Goal: Go to known website: Access a specific website the user already knows

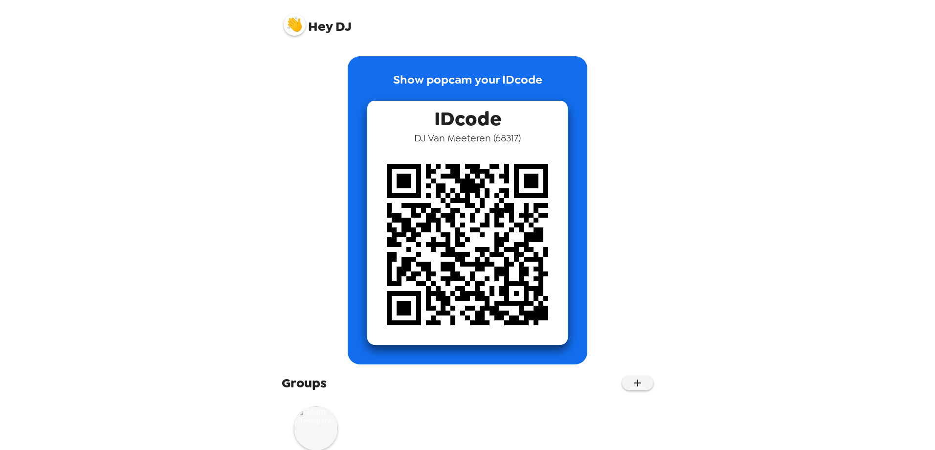
click at [326, 422] on img at bounding box center [316, 428] width 44 height 44
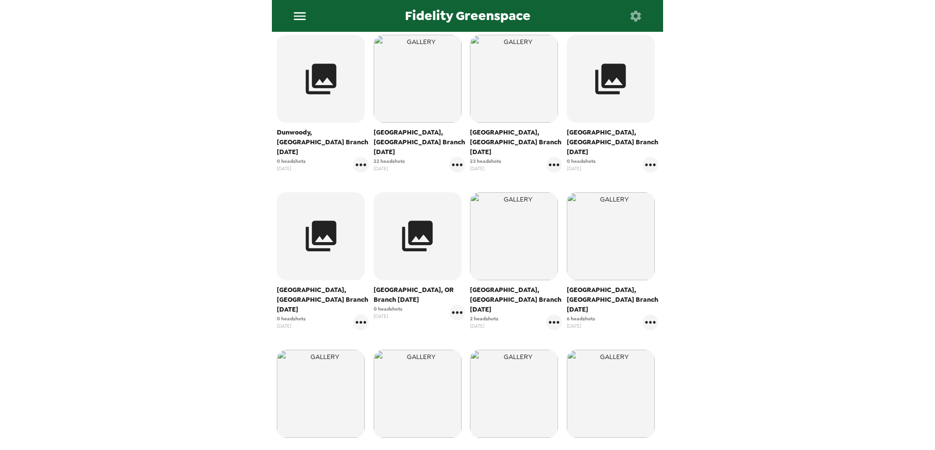
scroll to position [342, 0]
